Goal: Task Accomplishment & Management: Use online tool/utility

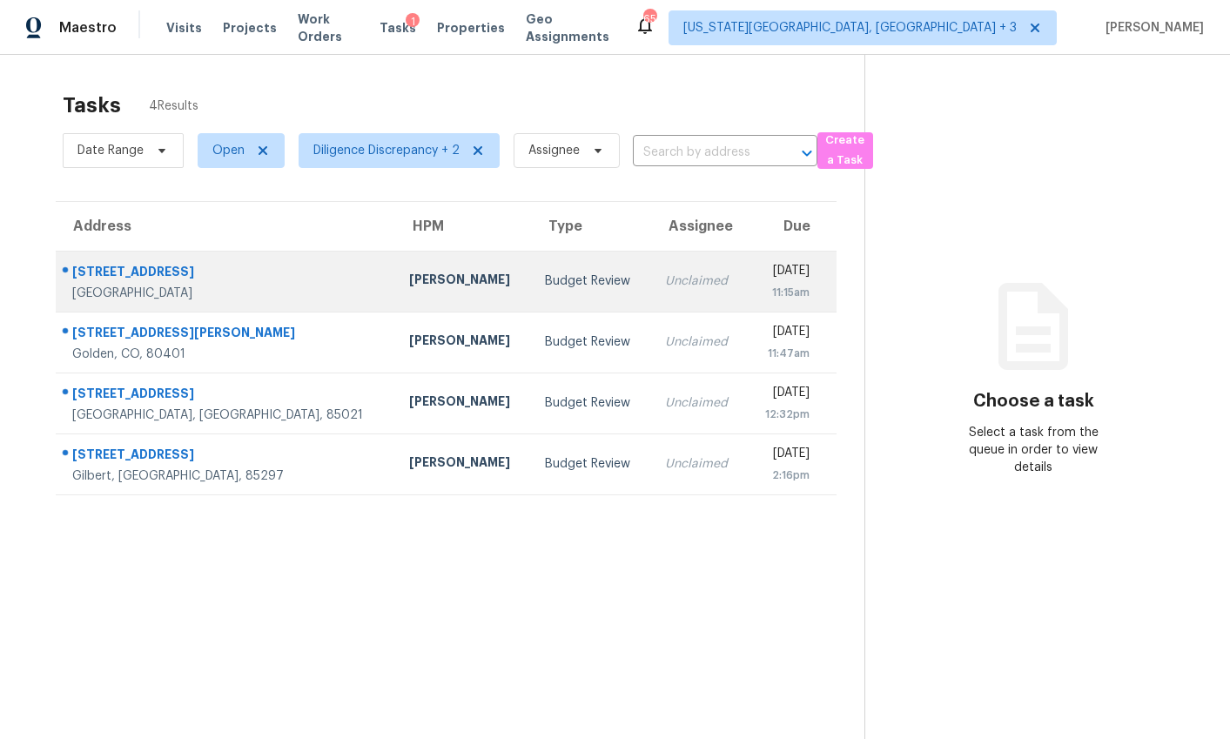
click at [531, 300] on td "Budget Review" at bounding box center [590, 281] width 119 height 61
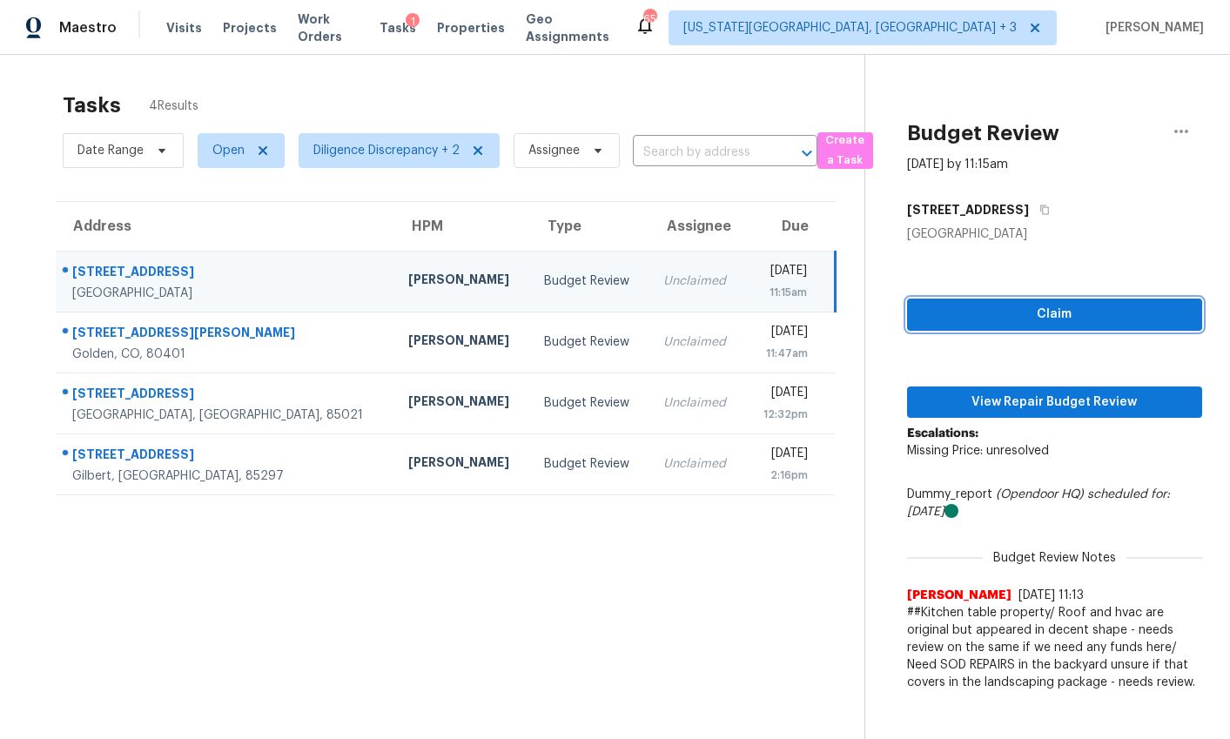
click at [1021, 325] on button "Claim" at bounding box center [1054, 315] width 295 height 32
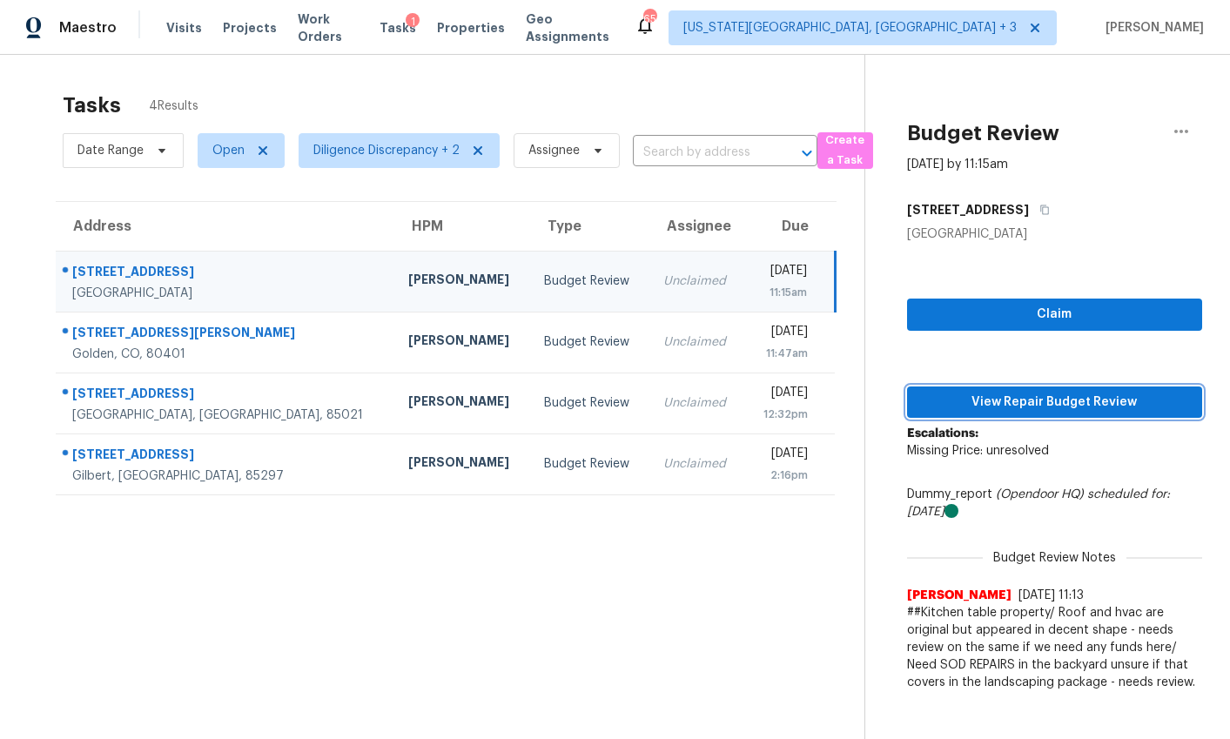
click at [996, 407] on span "View Repair Budget Review" at bounding box center [1054, 403] width 267 height 22
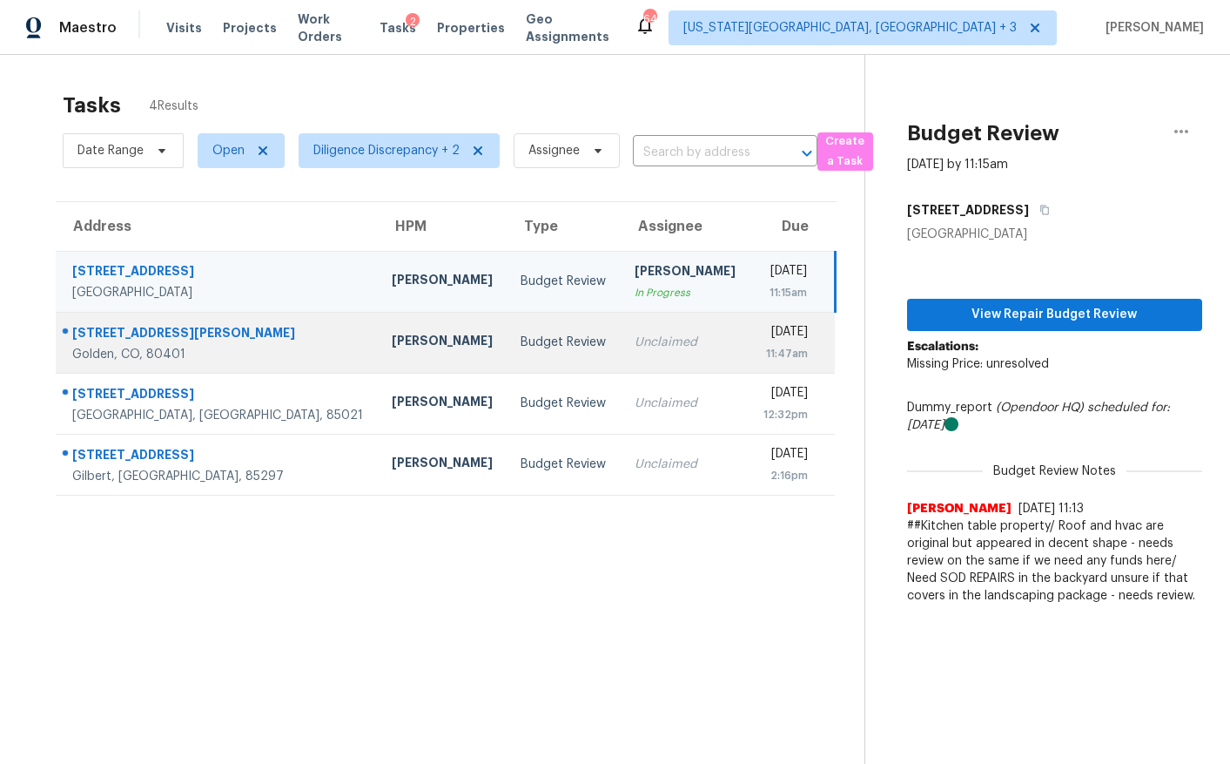
click at [521, 340] on div "Budget Review" at bounding box center [563, 342] width 85 height 17
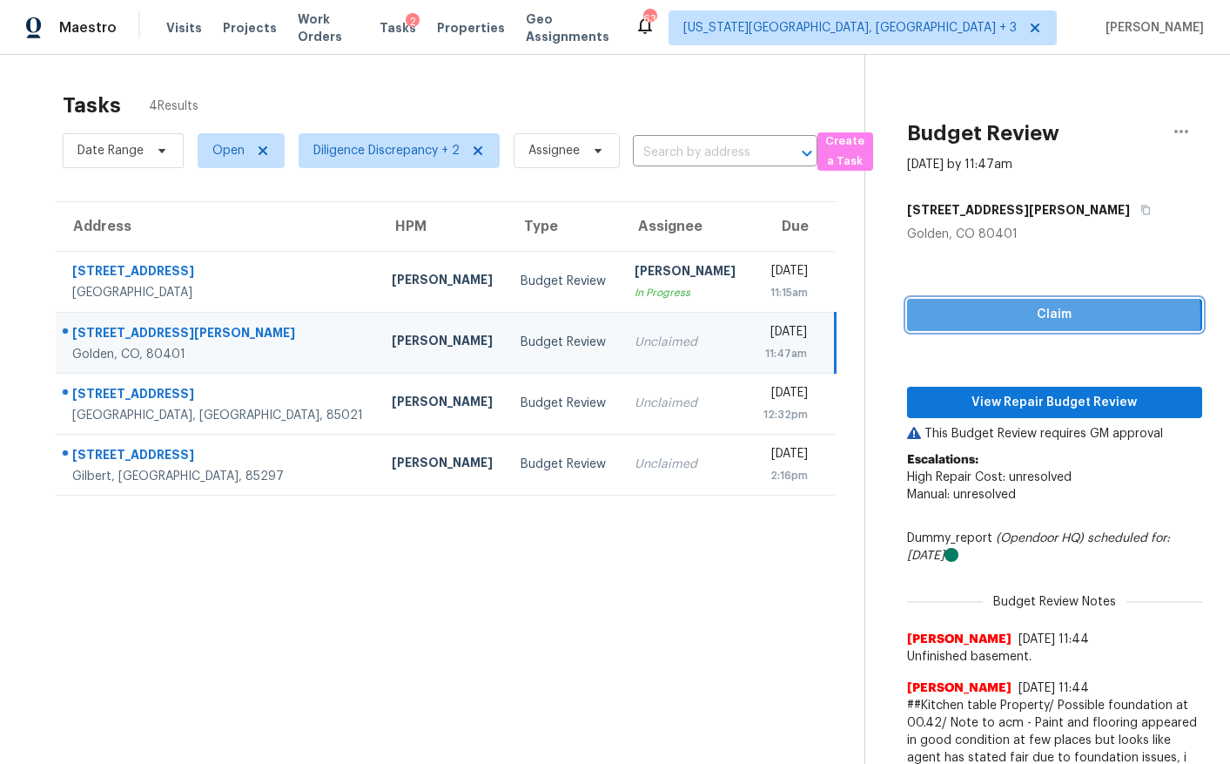
click at [974, 318] on span "Claim" at bounding box center [1054, 315] width 267 height 22
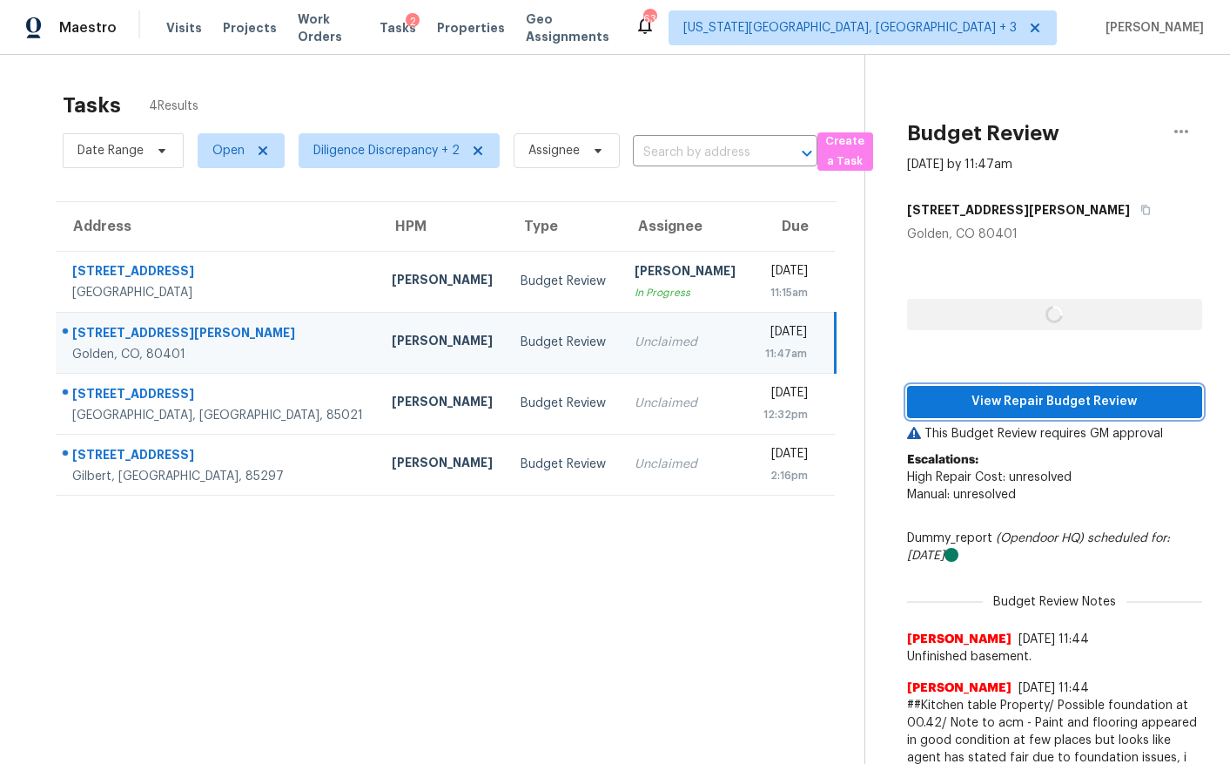
click at [969, 401] on span "View Repair Budget Review" at bounding box center [1054, 402] width 267 height 22
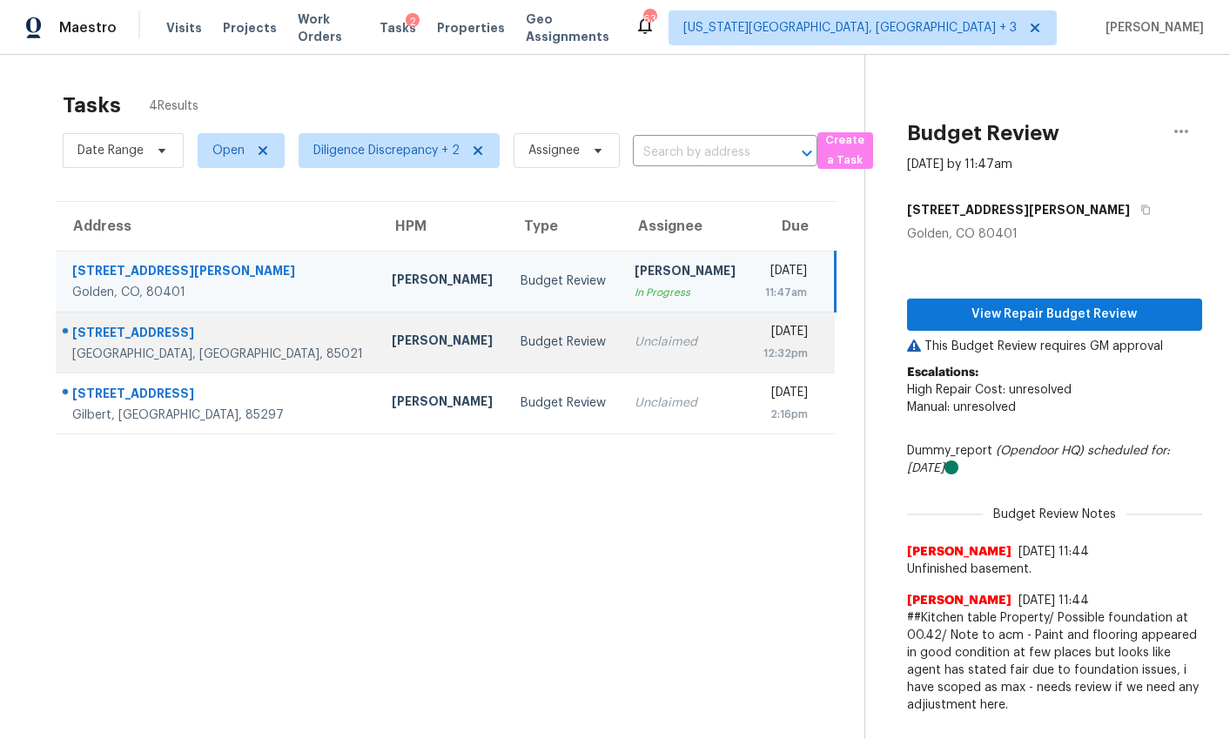
click at [621, 319] on td "Unclaimed" at bounding box center [685, 342] width 129 height 61
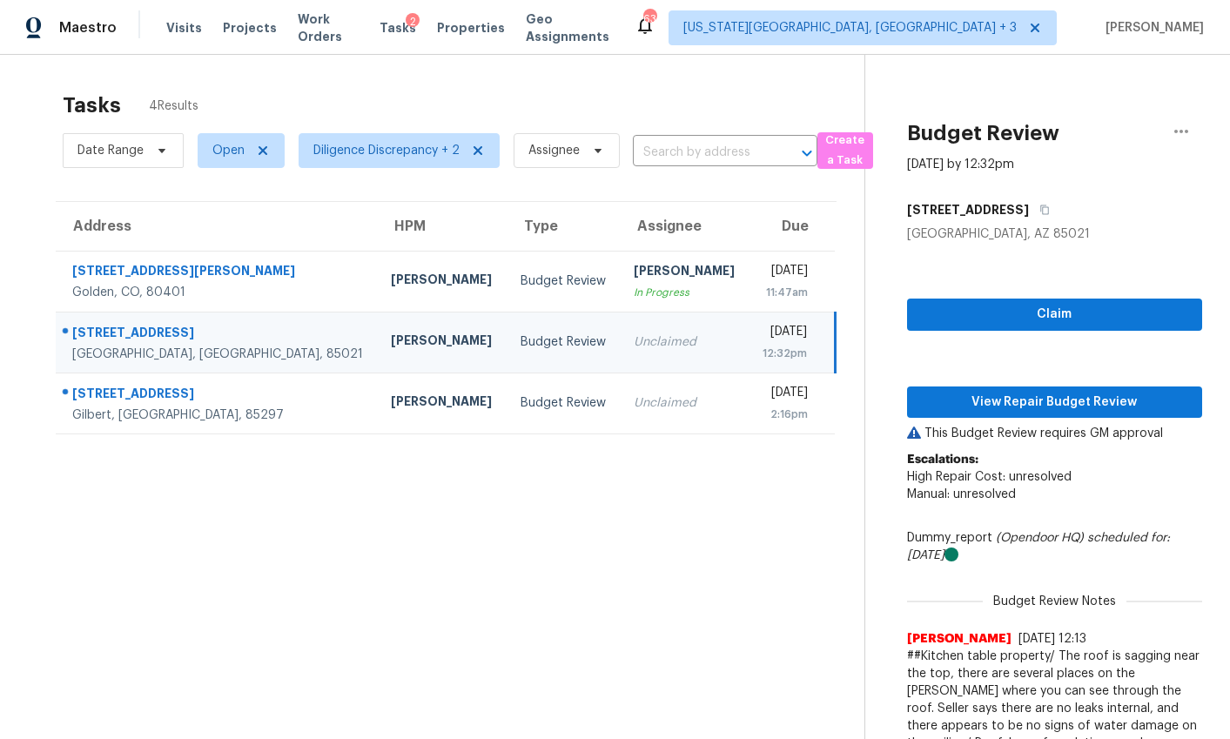
click at [521, 339] on div "Budget Review" at bounding box center [563, 342] width 85 height 17
click at [1010, 297] on div "Claim View Repair Budget Review This Budget Review requires GM approval Escalat…" at bounding box center [1054, 528] width 295 height 570
click at [1003, 307] on span "Claim" at bounding box center [1054, 315] width 267 height 22
click at [983, 403] on span "View Repair Budget Review" at bounding box center [1054, 403] width 267 height 22
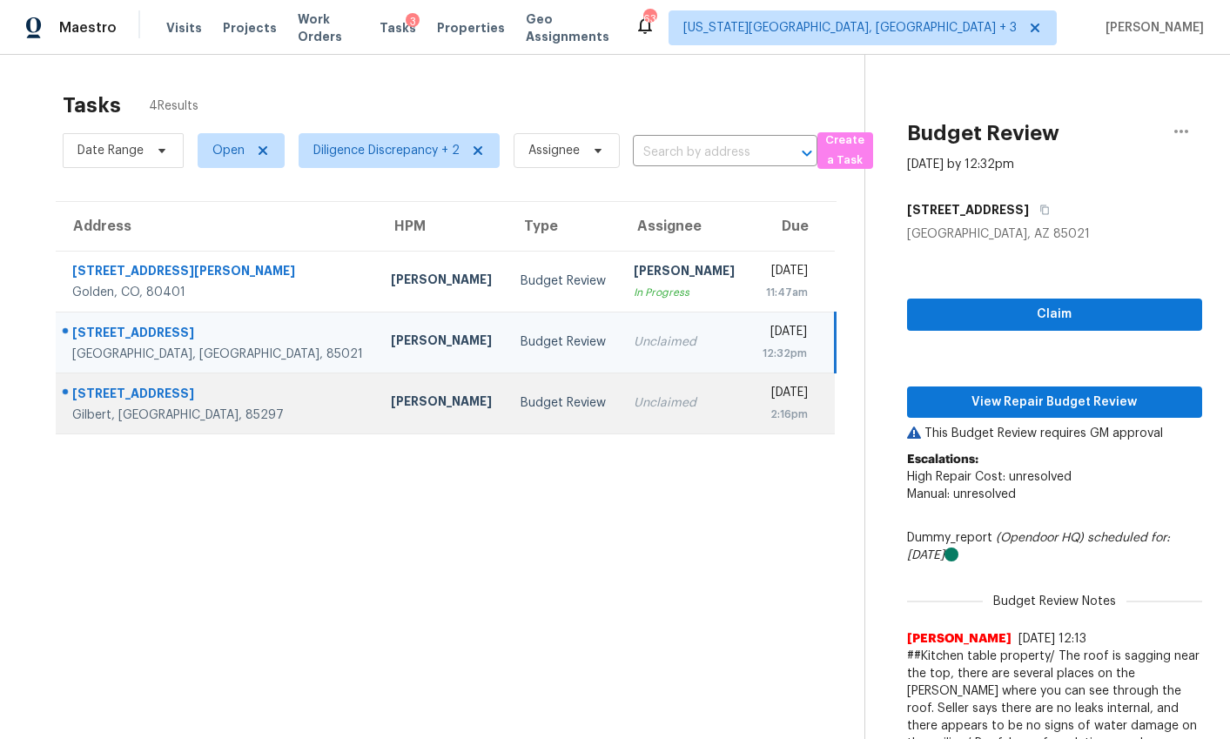
click at [521, 403] on div "Budget Review" at bounding box center [563, 402] width 85 height 17
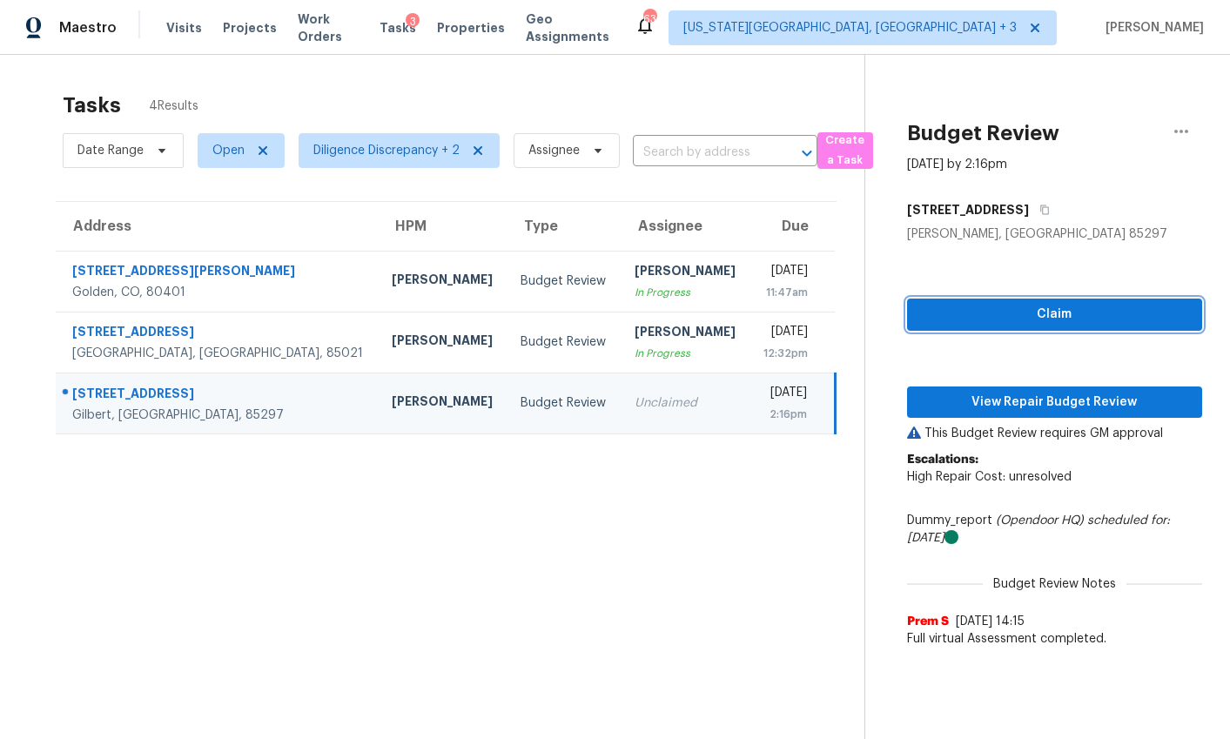
click at [941, 312] on span "Claim" at bounding box center [1054, 315] width 267 height 22
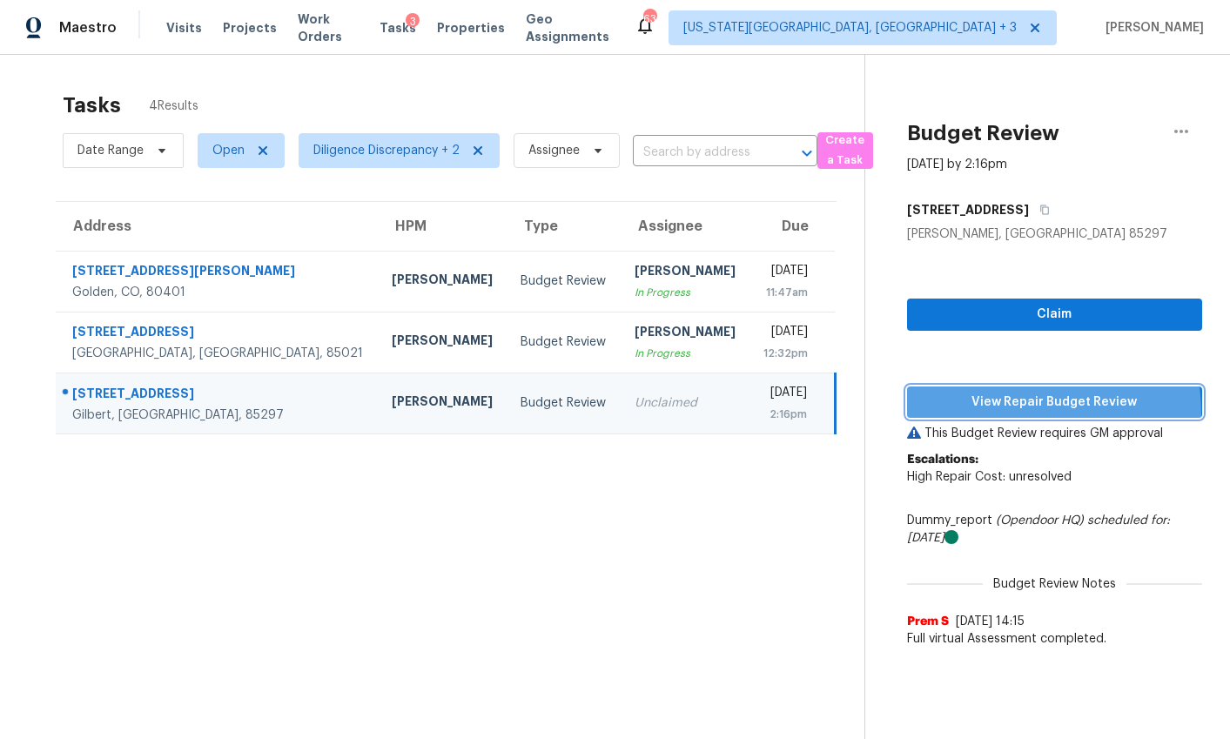
click at [943, 415] on button "View Repair Budget Review" at bounding box center [1054, 403] width 295 height 32
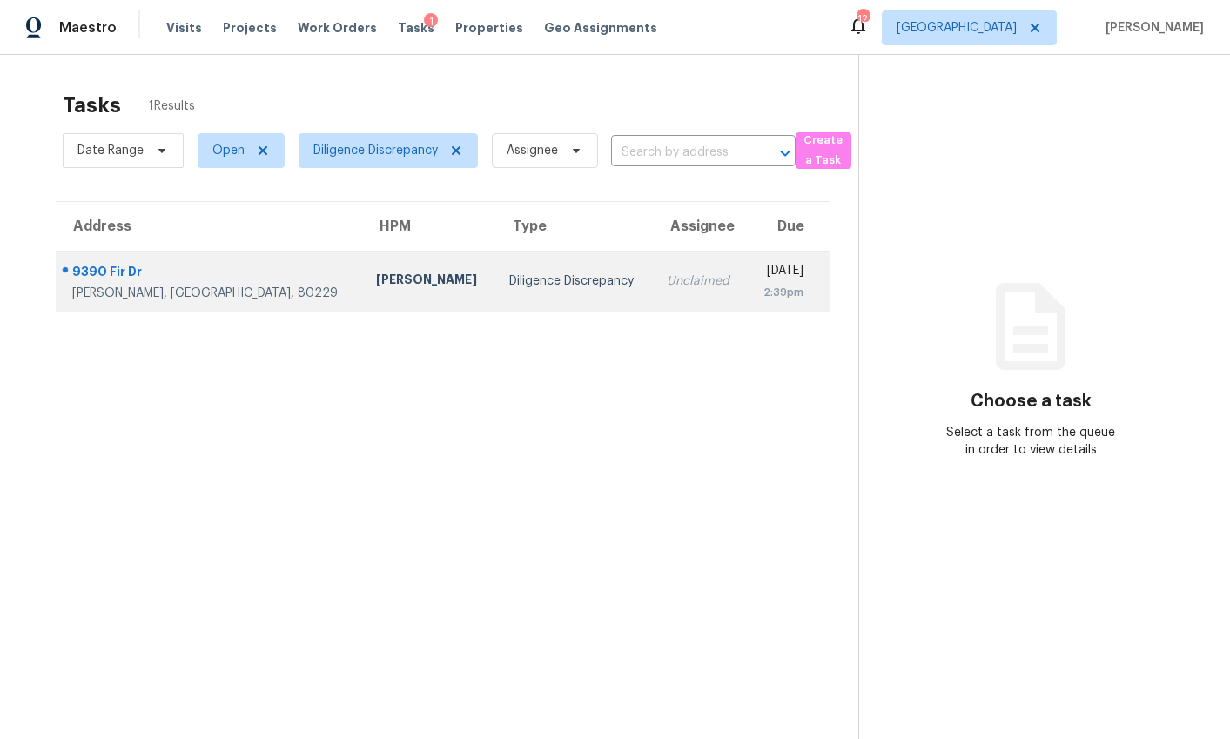
click at [667, 284] on div "Unclaimed" at bounding box center [700, 281] width 66 height 17
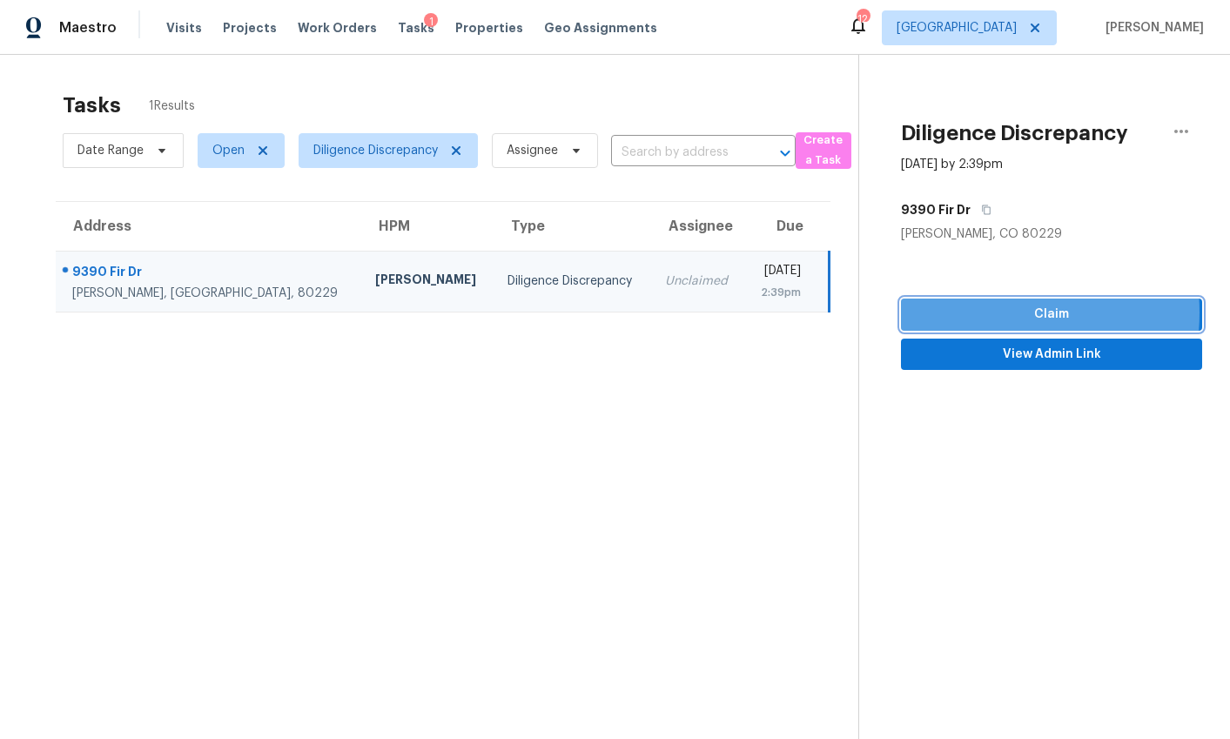
click at [972, 313] on span "Claim" at bounding box center [1051, 315] width 273 height 22
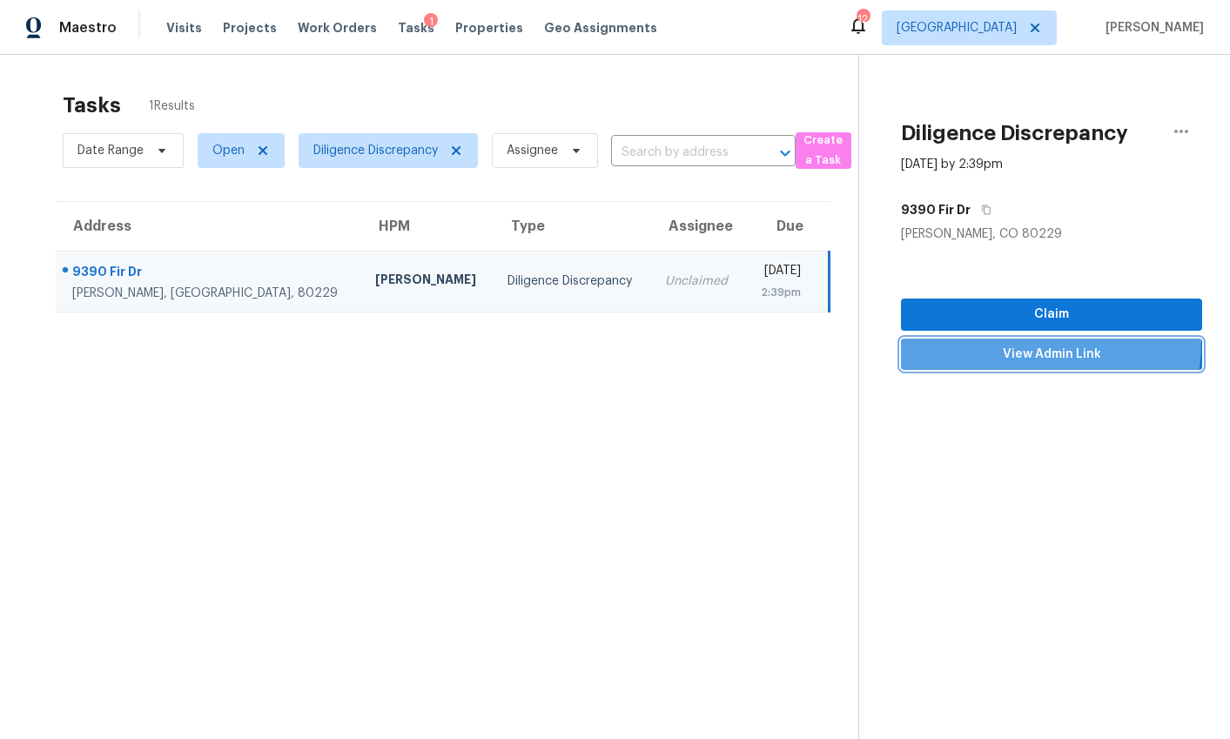
click at [980, 340] on button "View Admin Link" at bounding box center [1051, 355] width 301 height 32
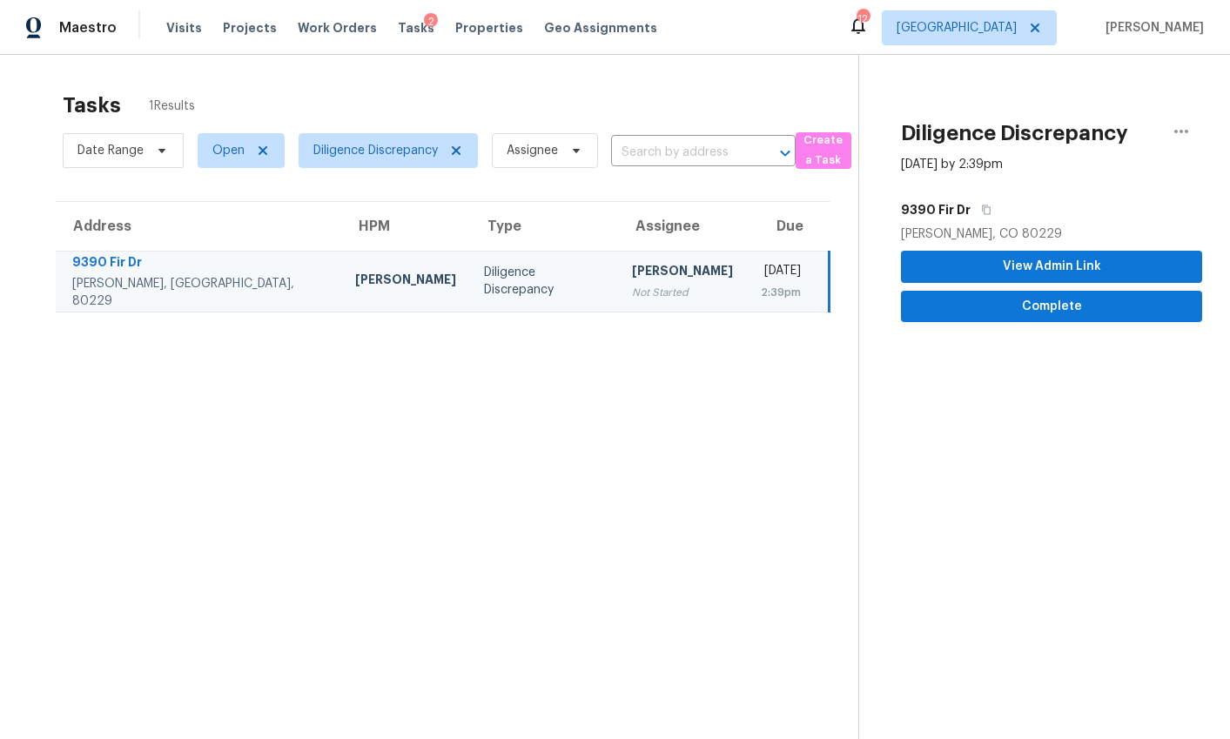
click at [761, 273] on div "[DATE]" at bounding box center [781, 273] width 40 height 22
click at [983, 266] on span "View Admin Link" at bounding box center [1051, 267] width 273 height 22
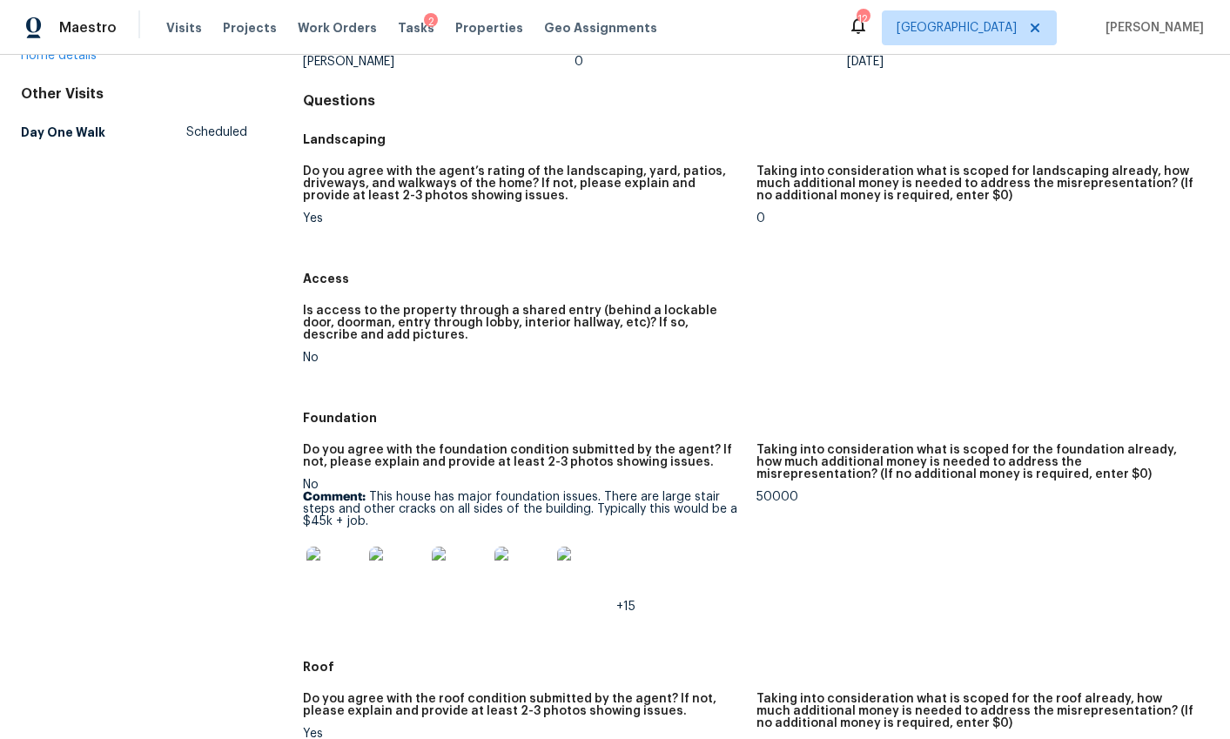
scroll to position [146, 0]
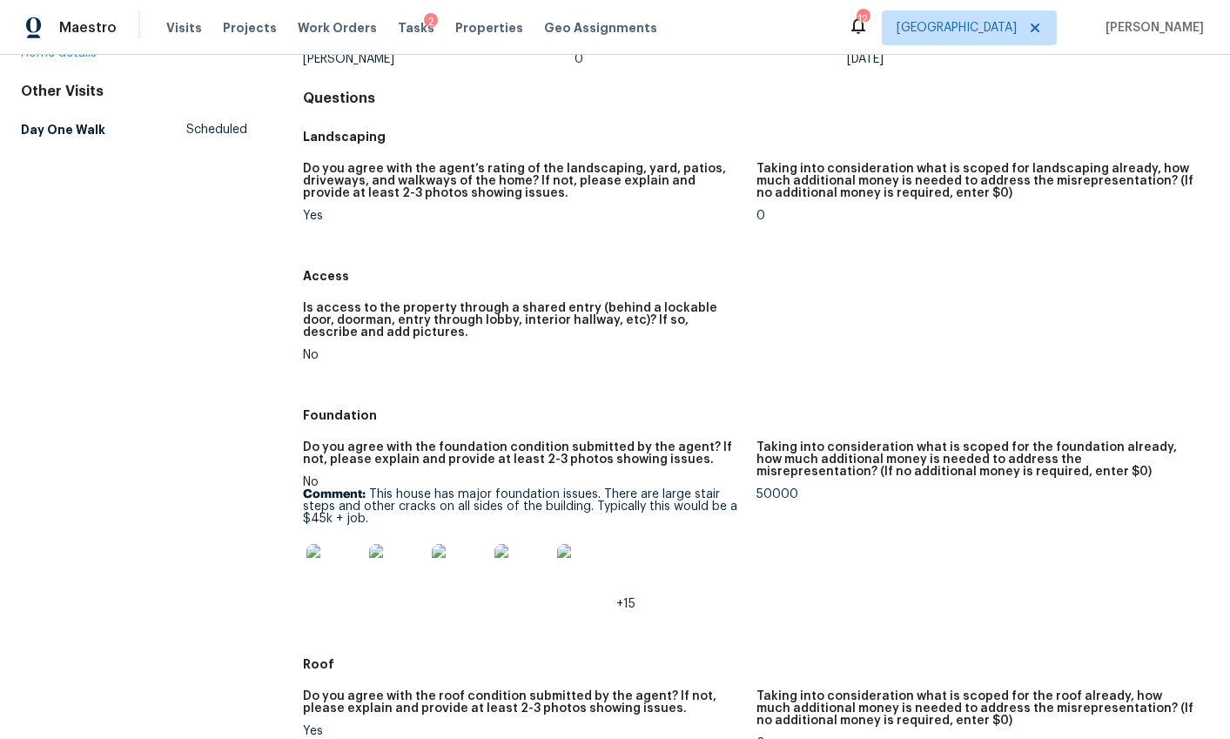
click at [333, 577] on img at bounding box center [335, 572] width 56 height 56
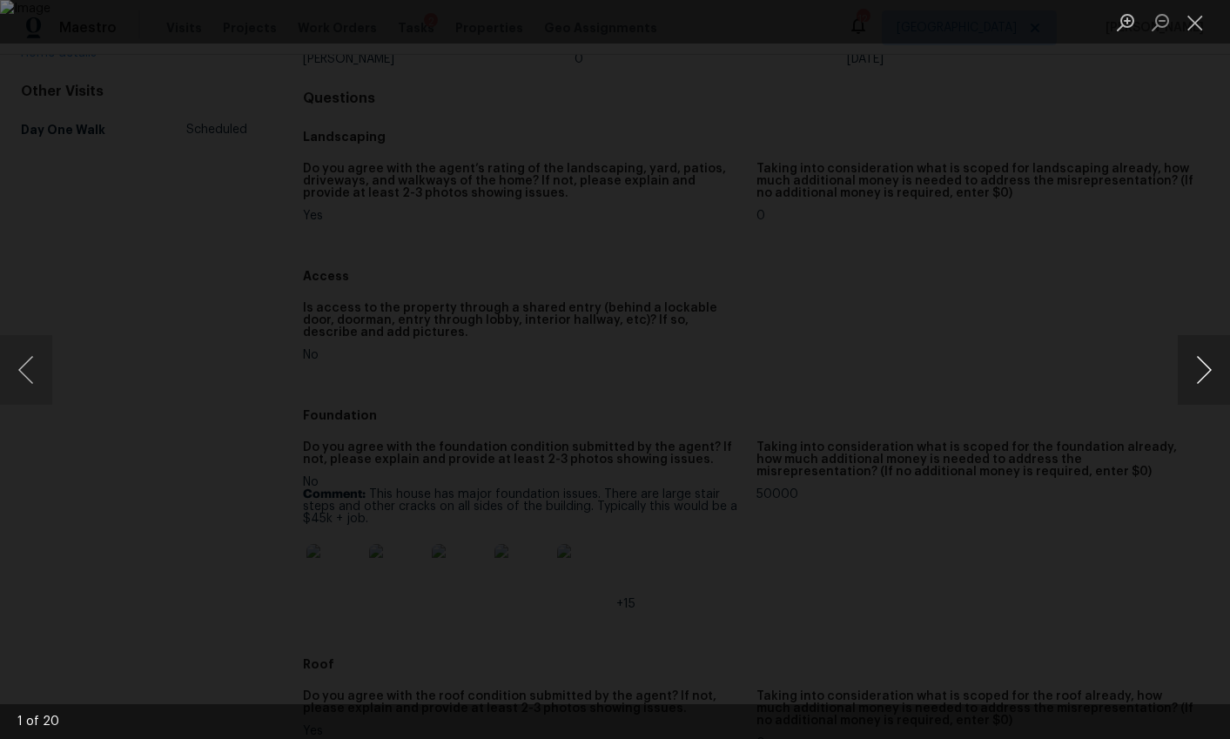
click at [1220, 369] on button "Next image" at bounding box center [1204, 370] width 52 height 70
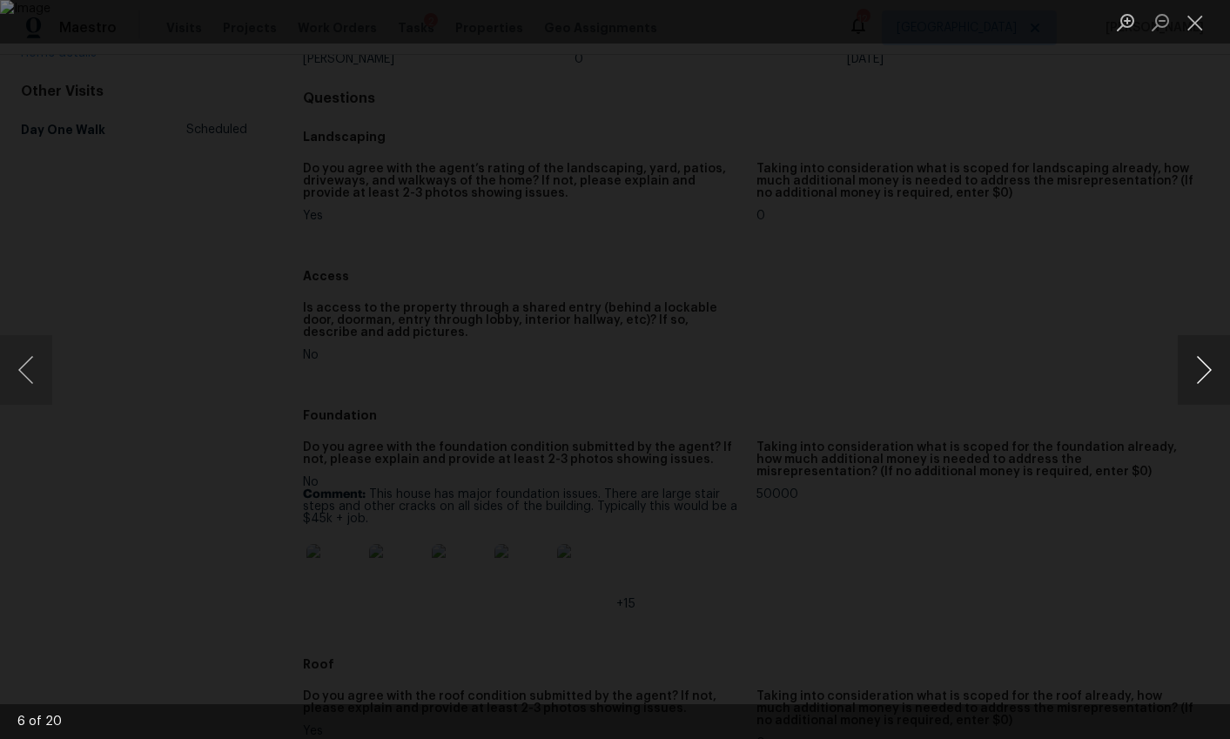
click at [1220, 369] on button "Next image" at bounding box center [1204, 370] width 52 height 70
click at [1190, 388] on button "Next image" at bounding box center [1204, 370] width 52 height 70
click at [1108, 497] on div "Lightbox" at bounding box center [615, 369] width 1230 height 739
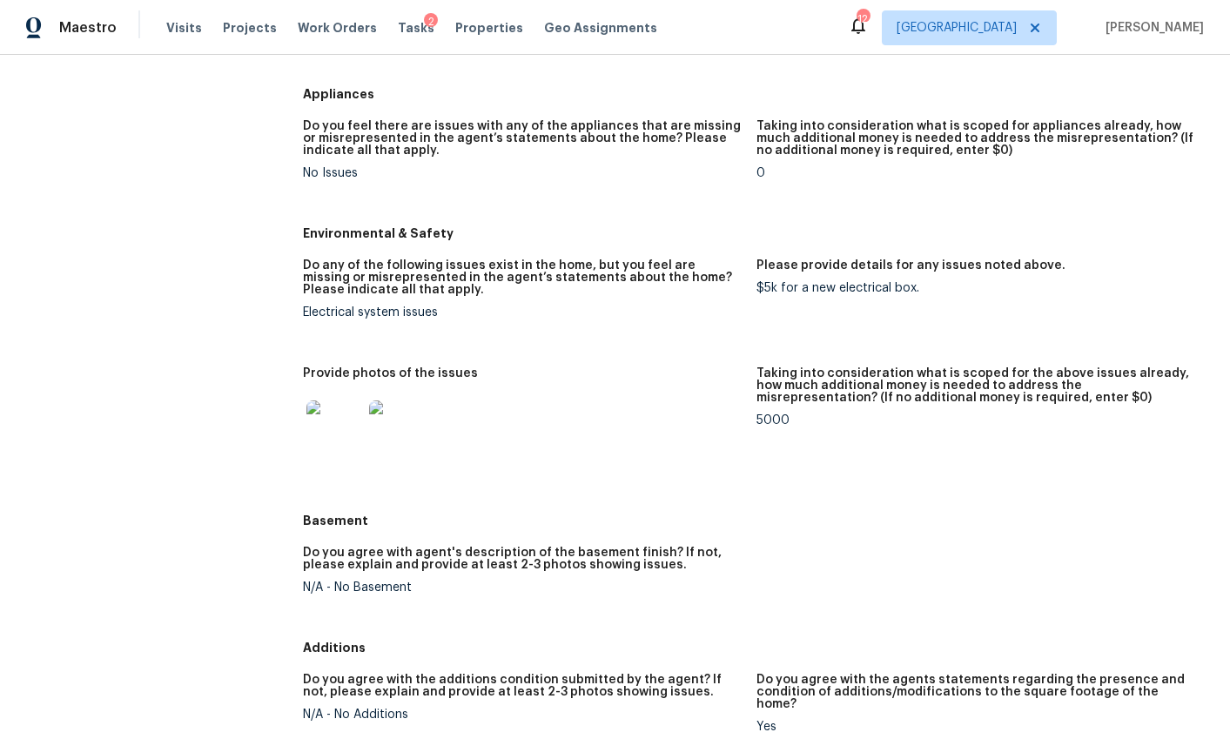
scroll to position [1666, 0]
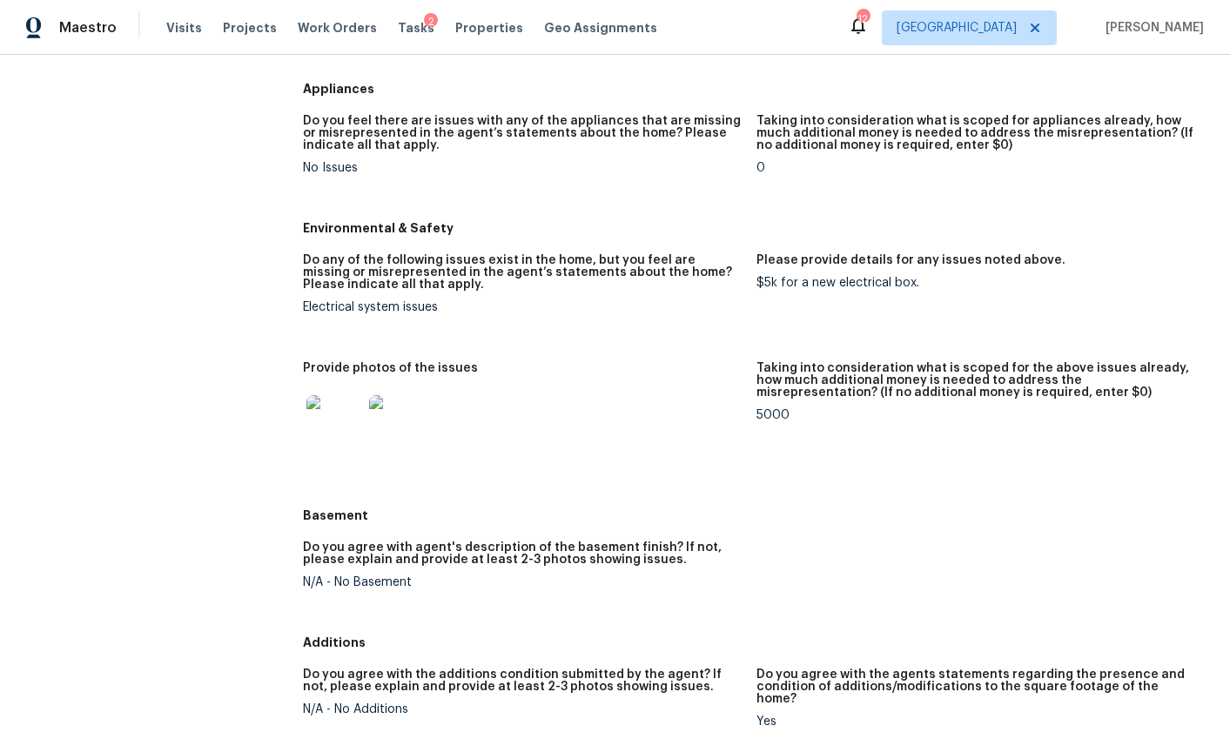
click at [333, 434] on img at bounding box center [335, 423] width 56 height 56
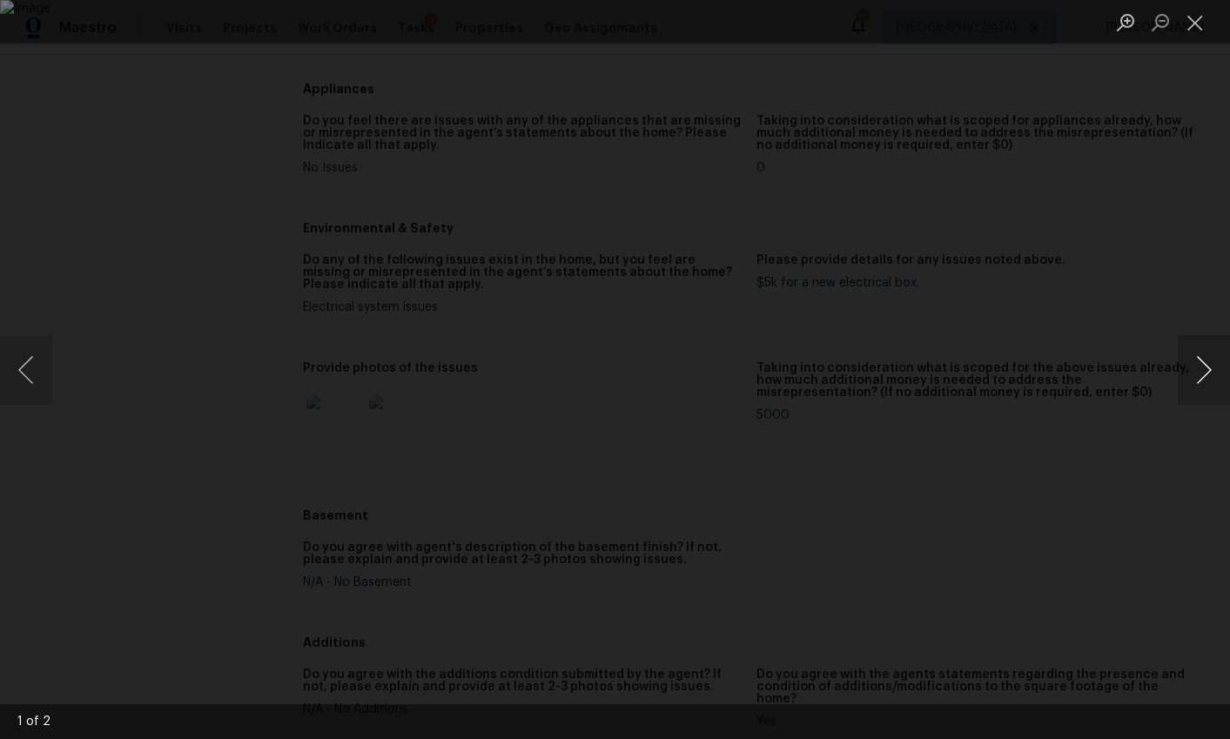
click at [1208, 372] on button "Next image" at bounding box center [1204, 370] width 52 height 70
click at [1164, 465] on div "Lightbox" at bounding box center [615, 369] width 1230 height 739
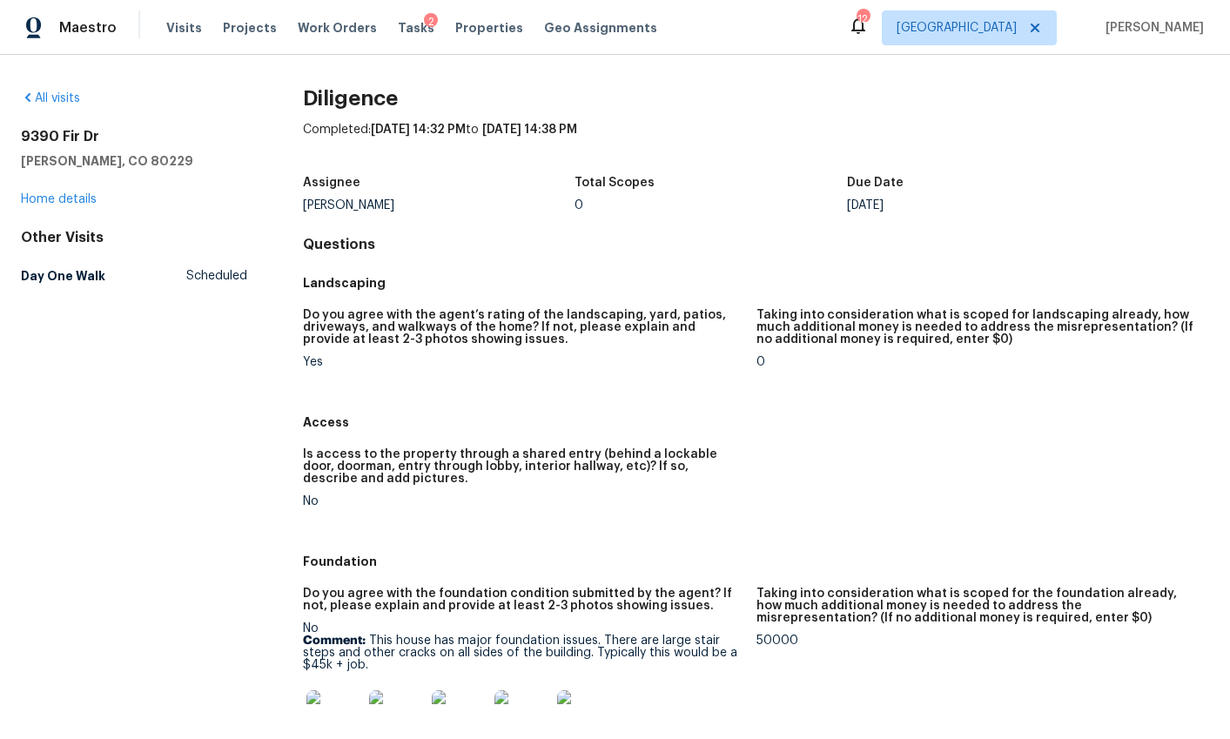
scroll to position [0, 0]
